Goal: Transaction & Acquisition: Purchase product/service

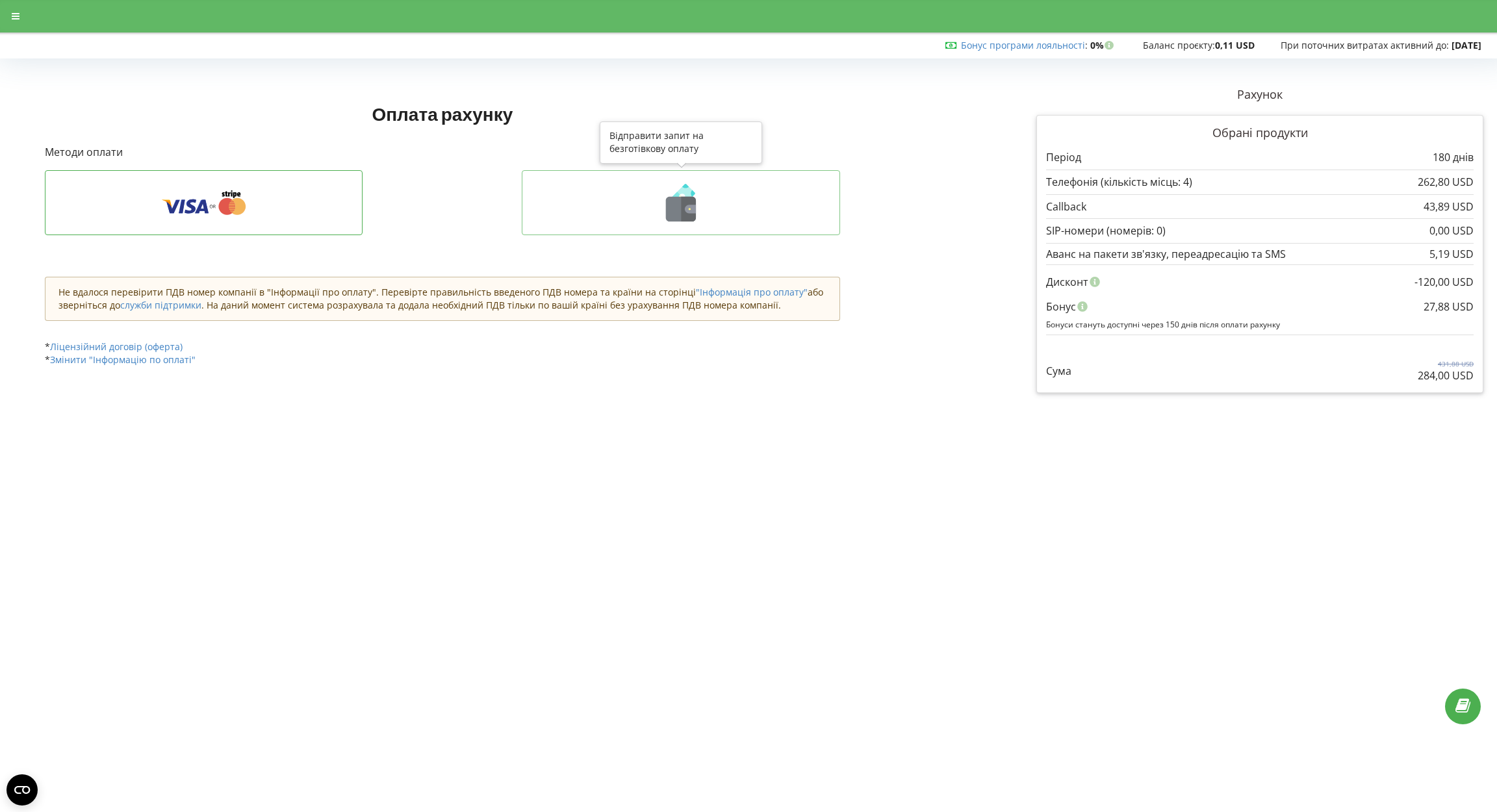
click at [719, 191] on icon at bounding box center [681, 203] width 291 height 38
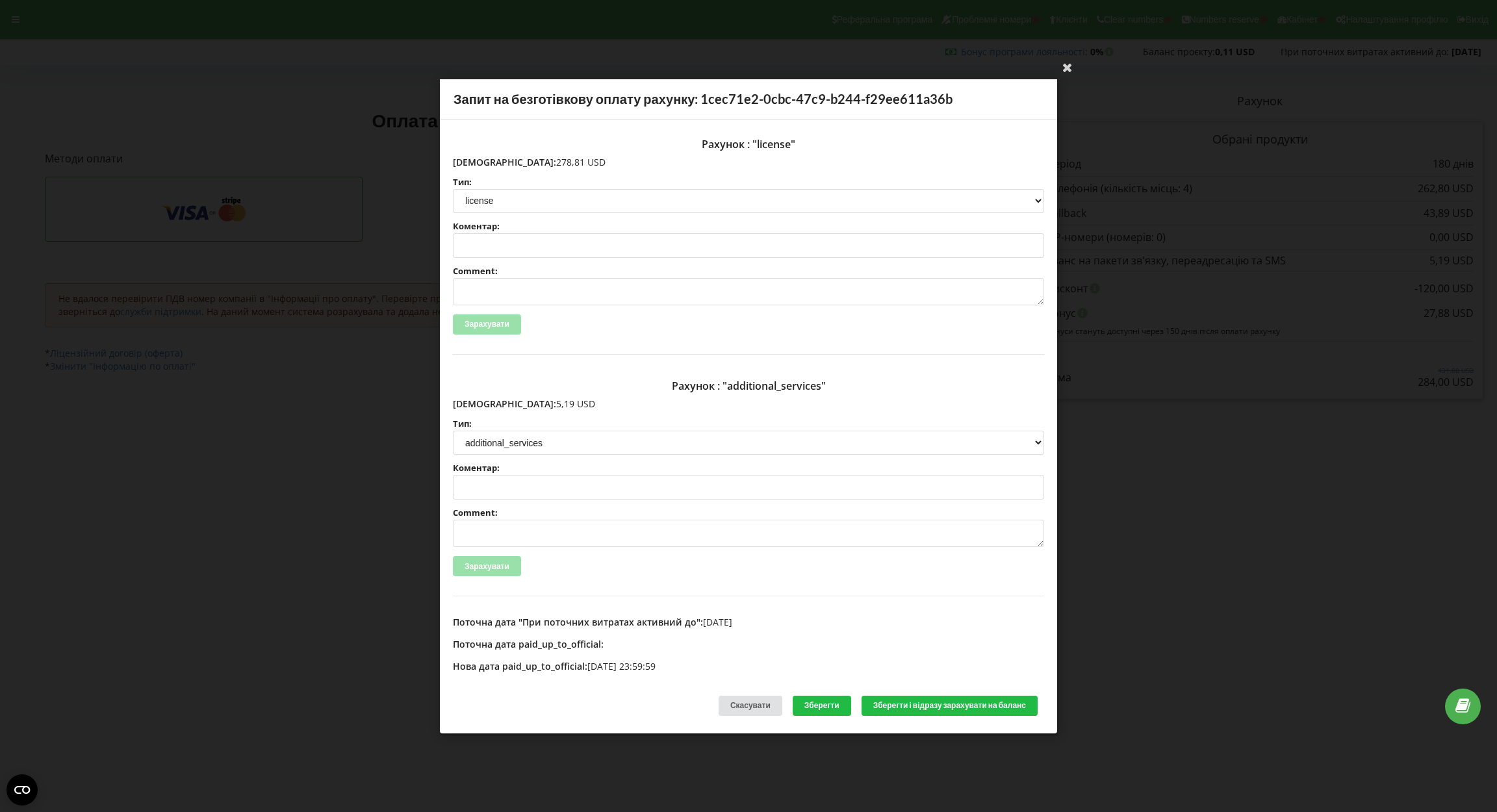
drag, startPoint x: 481, startPoint y: 158, endPoint x: 539, endPoint y: 159, distance: 58.0
click at [539, 159] on p "Сума: 278,81 USD" at bounding box center [748, 162] width 591 height 13
copy p "278,81 USD"
drag, startPoint x: 481, startPoint y: 399, endPoint x: 545, endPoint y: 397, distance: 64.0
click at [545, 397] on p "Сума: 5,19 USD" at bounding box center [748, 404] width 591 height 13
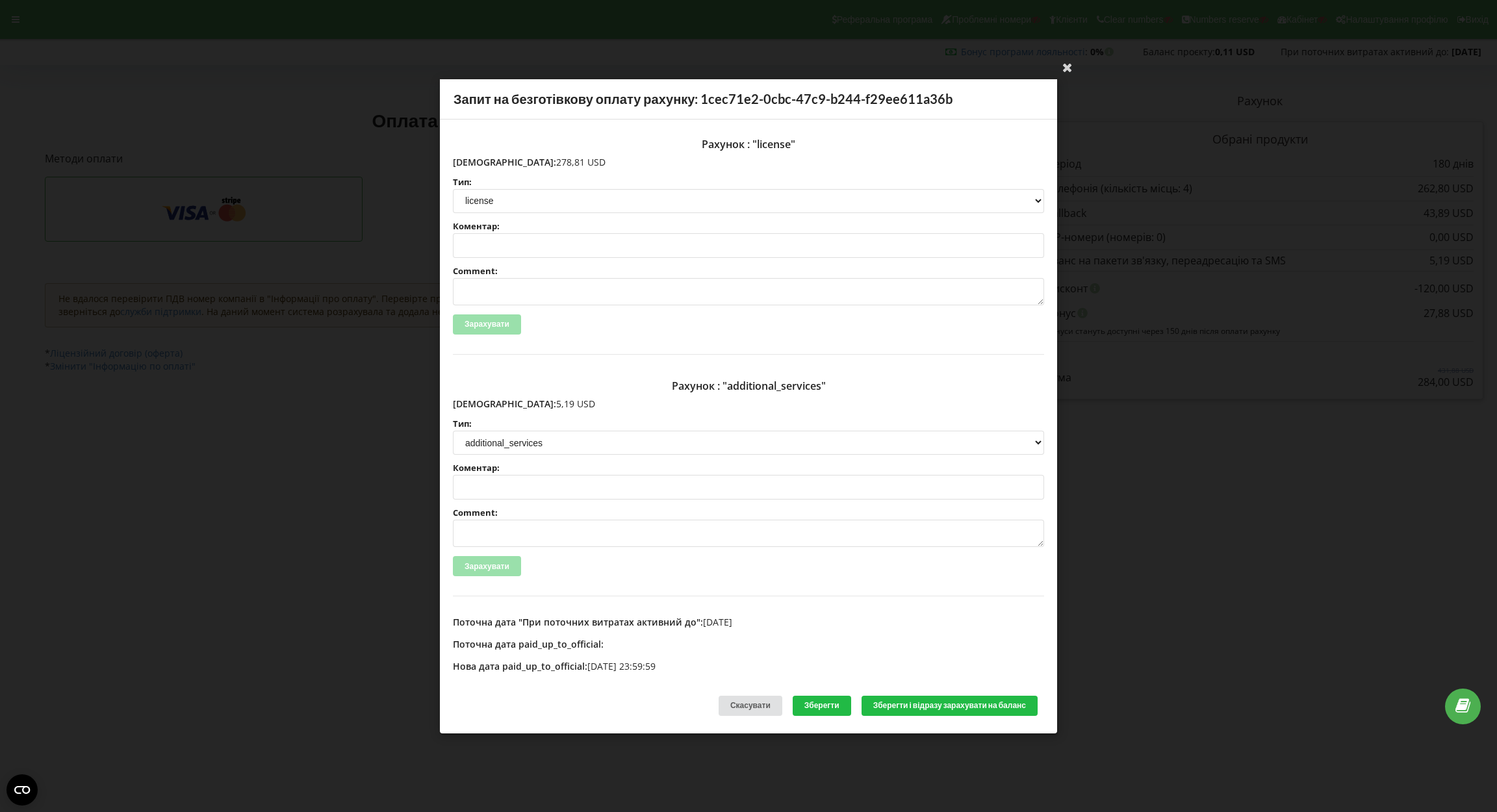
copy p "5,19 USD"
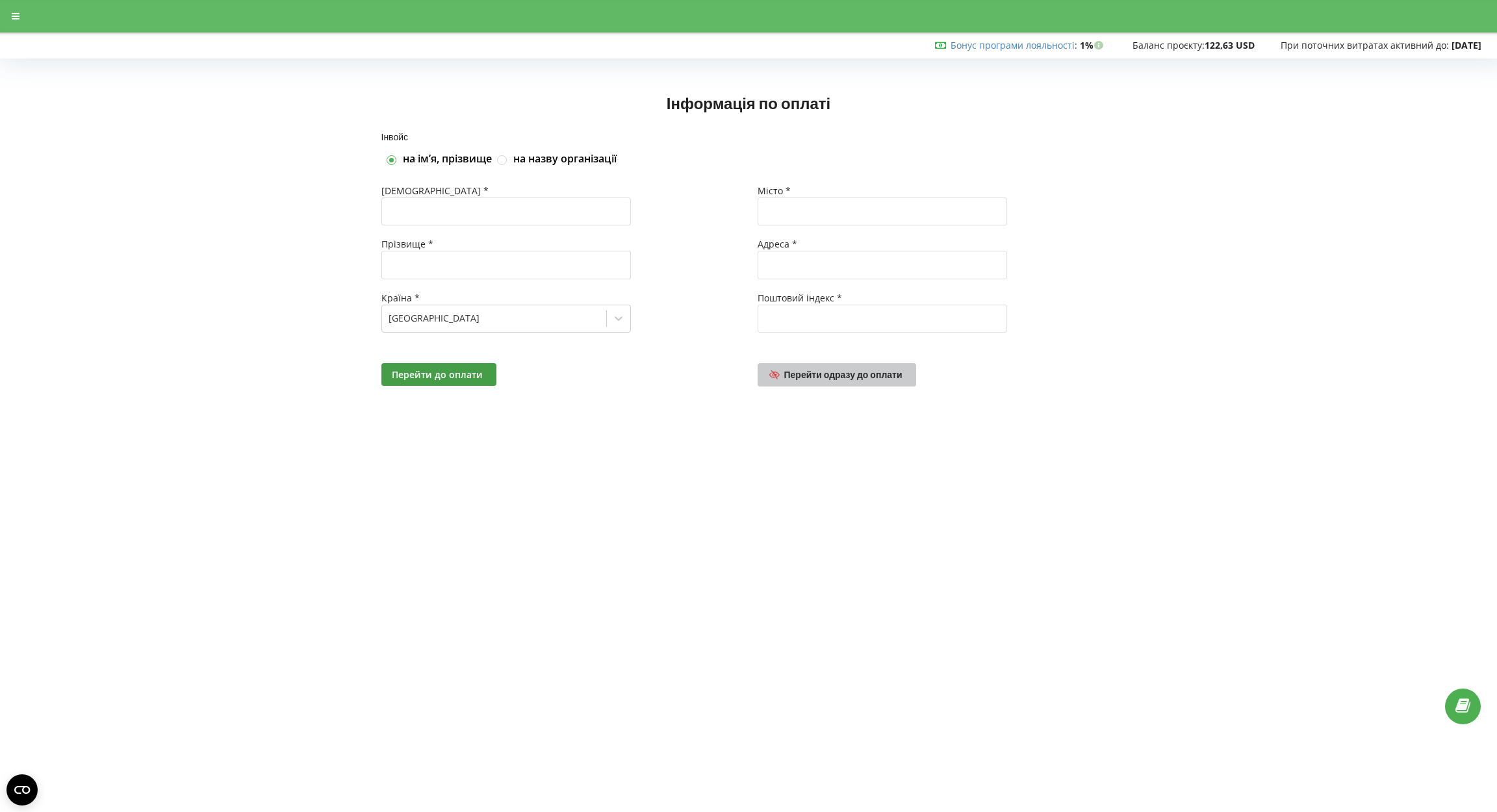
click at [826, 374] on span "Перейти одразу до оплати" at bounding box center [844, 374] width 119 height 11
